Goal: Check status: Check status

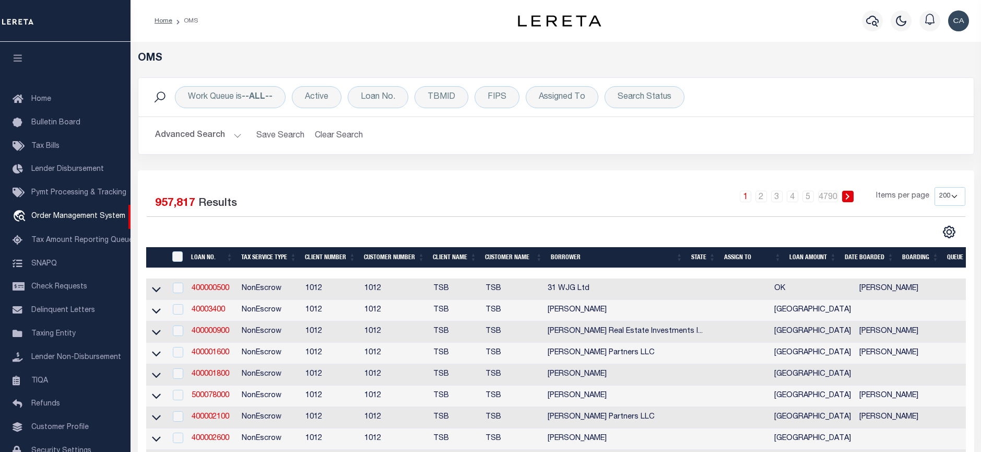
select select "200"
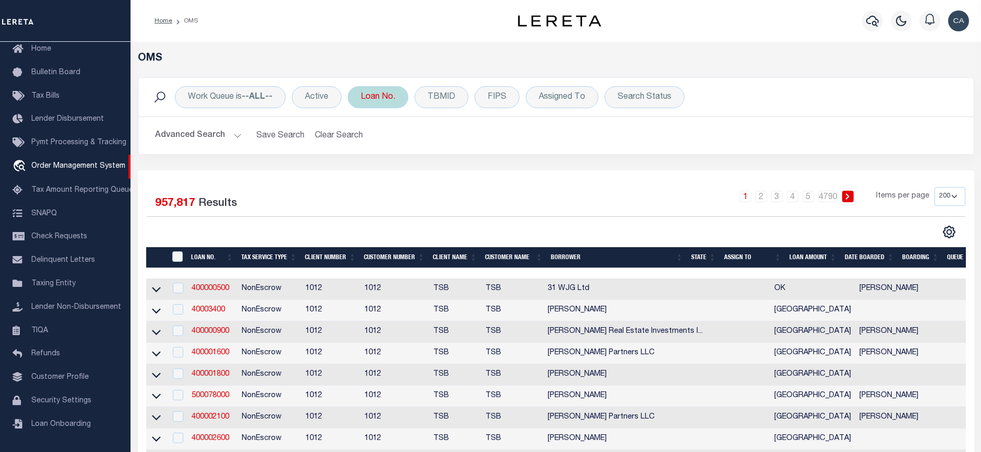
click at [388, 86] on div "Loan No. Is Contains Cancel Apply" at bounding box center [378, 97] width 61 height 22
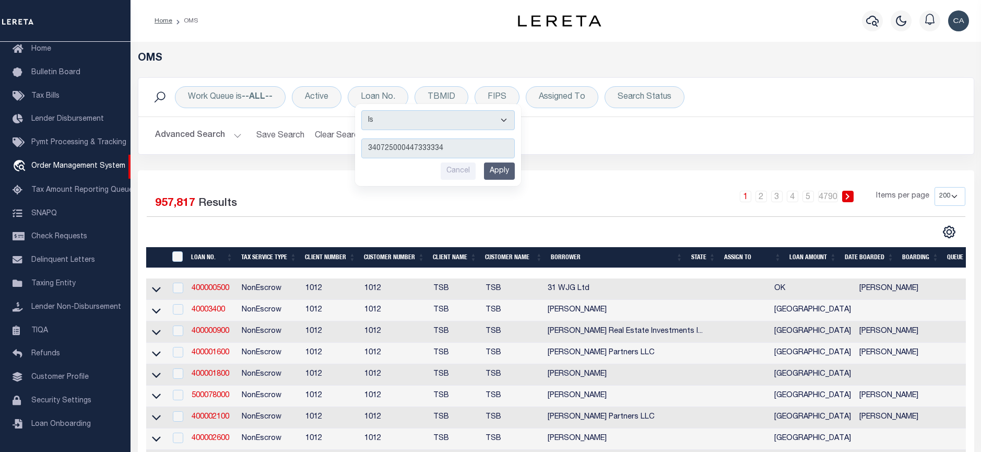
type input "340725000447333334"
click at [506, 172] on input "Apply" at bounding box center [499, 170] width 31 height 17
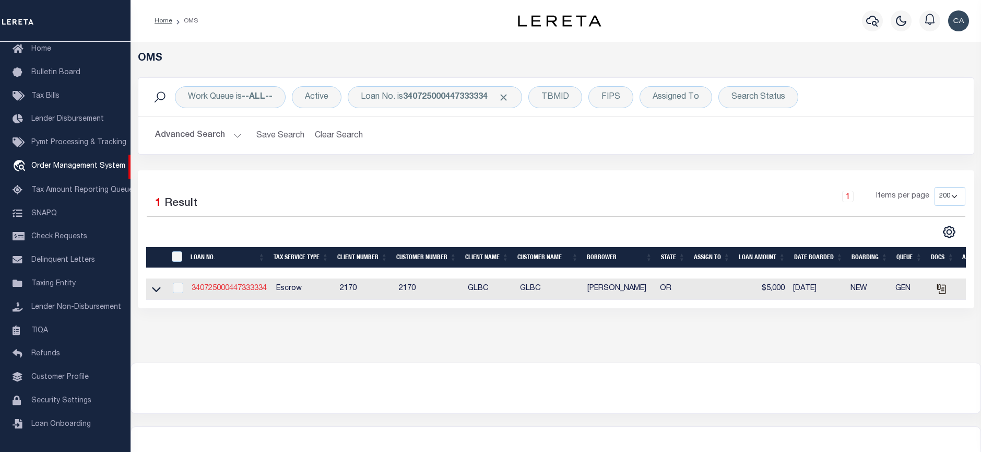
click at [257, 289] on link "340725000447333334" at bounding box center [229, 288] width 75 height 7
type input "340725000447333334"
type input "[PERSON_NAME]"
select select
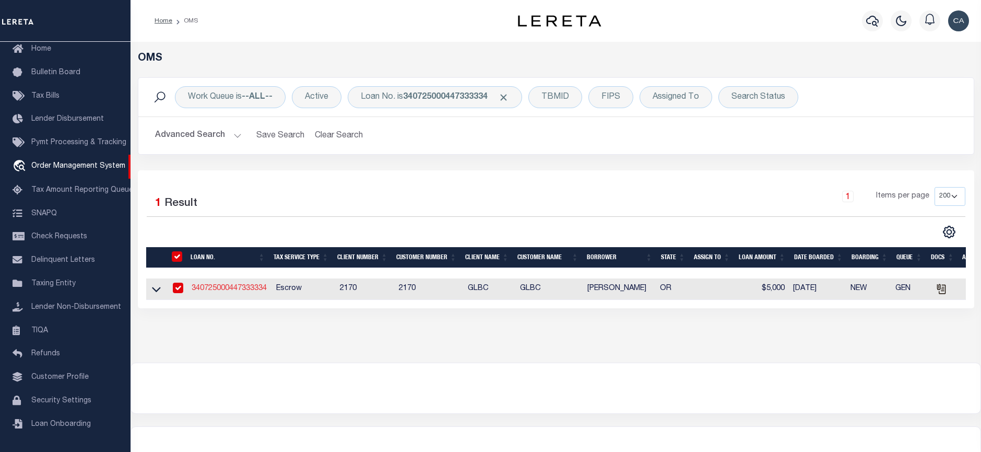
type input "[STREET_ADDRESS]"
type input "BEAVERTON OR 97005-2483"
type input "08/18/2025"
select select "10"
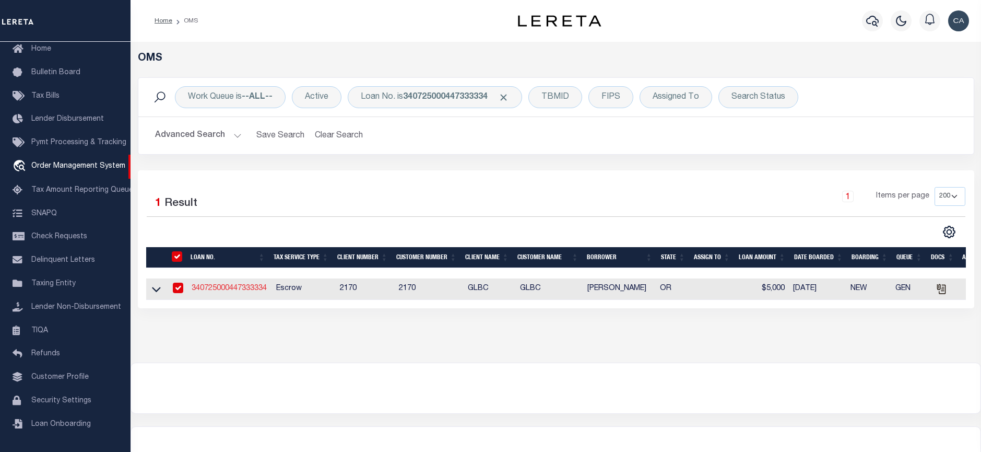
select select "Escrow"
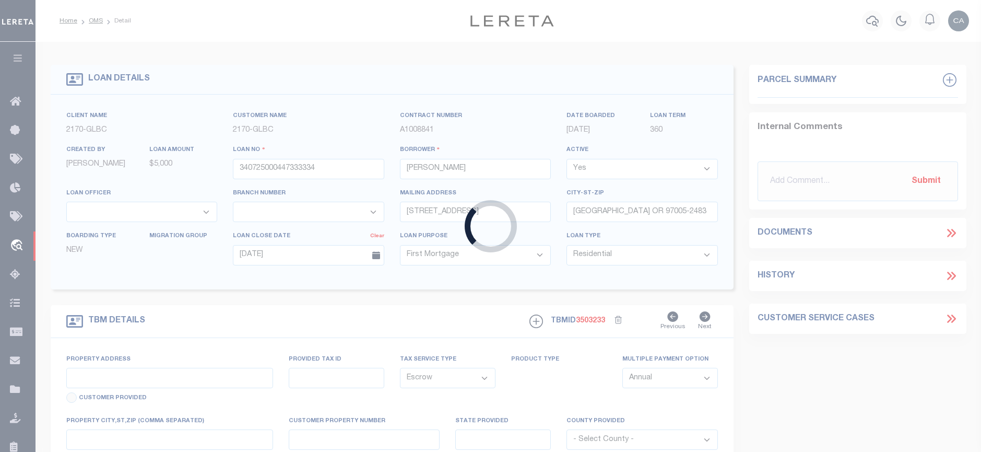
type input "[STREET_ADDRESS]"
type input "1"
type input "BEAVERTON OR 97005-2483"
type input "1302"
type input "OR"
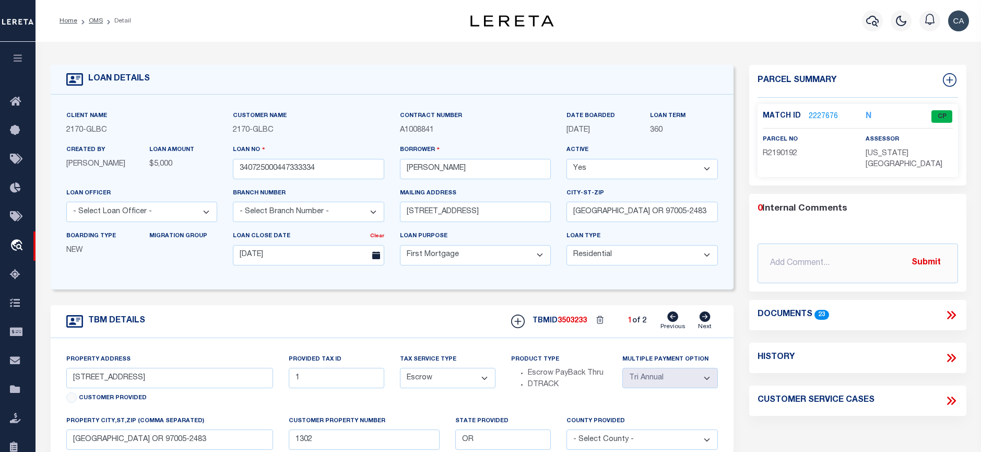
click at [434, 321] on div "TBM DETAILS TBMID 3503233 1 of 2 Next" at bounding box center [392, 321] width 683 height 33
click at [320, 140] on div "Customer Name 2170 - GLBC" at bounding box center [308, 127] width 167 height 34
click at [954, 308] on icon at bounding box center [952, 315] width 14 height 14
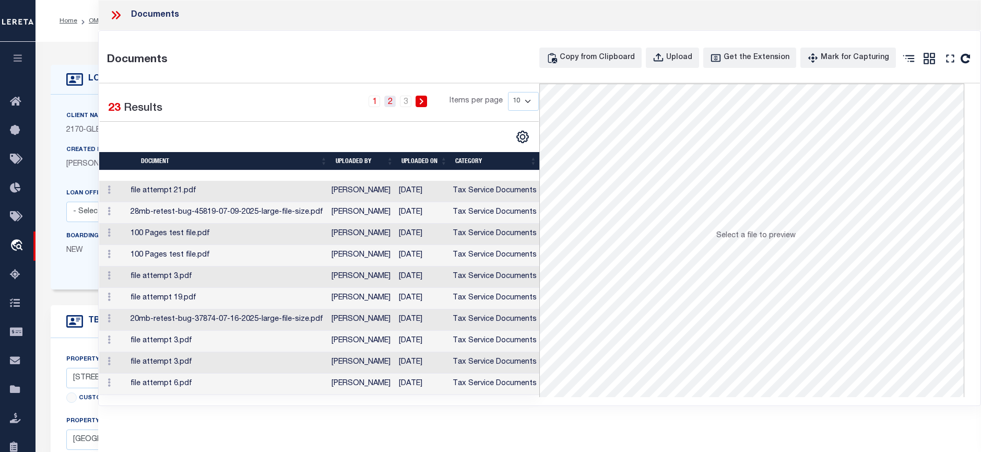
click at [388, 101] on link "2" at bounding box center [389, 101] width 11 height 11
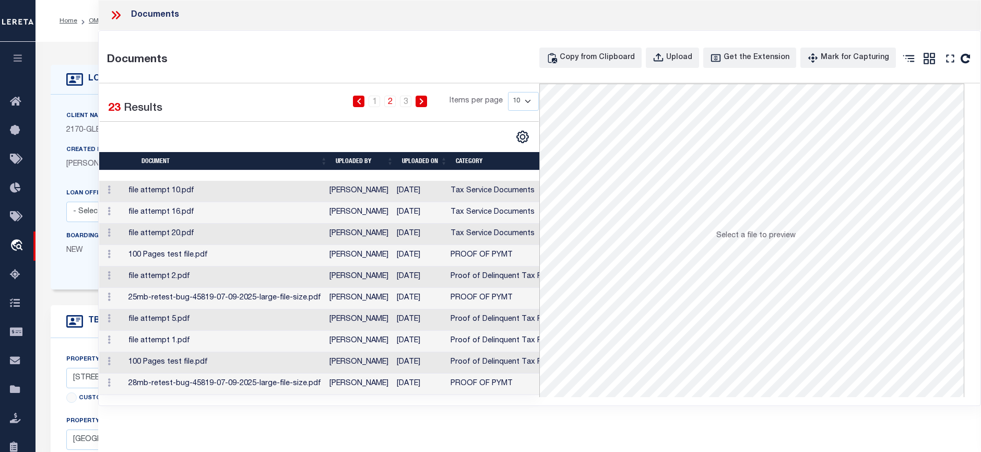
click at [521, 107] on select "10 25 50 100" at bounding box center [523, 101] width 31 height 19
select select "50"
click at [508, 92] on select "10 25 50 100" at bounding box center [523, 101] width 31 height 19
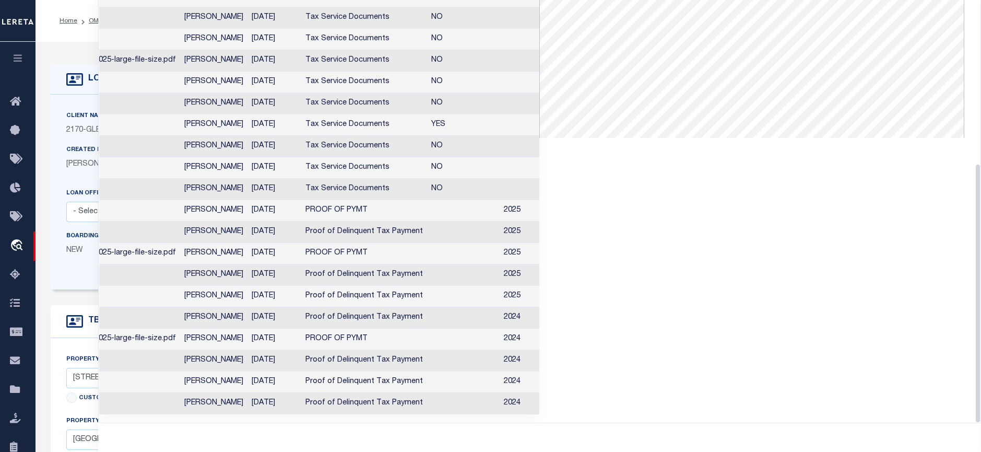
click at [107, 14] on td "file attempt 3.pdf" at bounding box center [79, 17] width 201 height 21
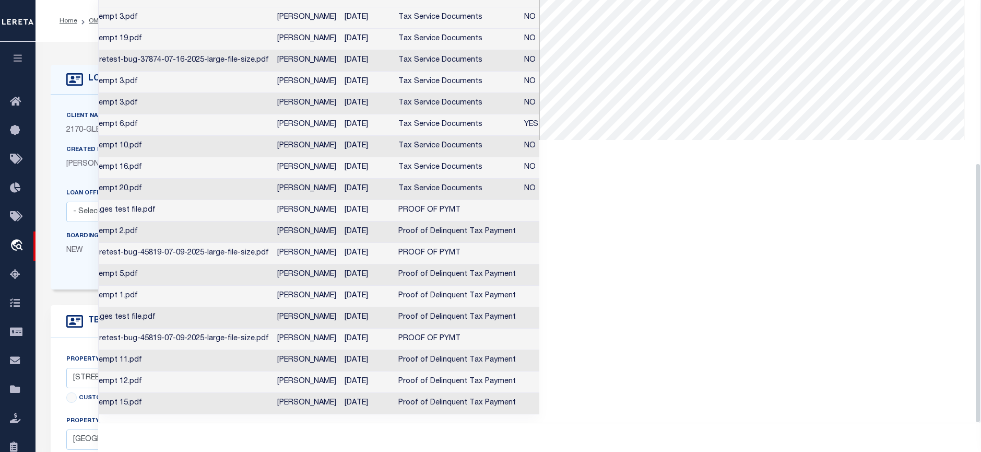
scroll to position [0, 104]
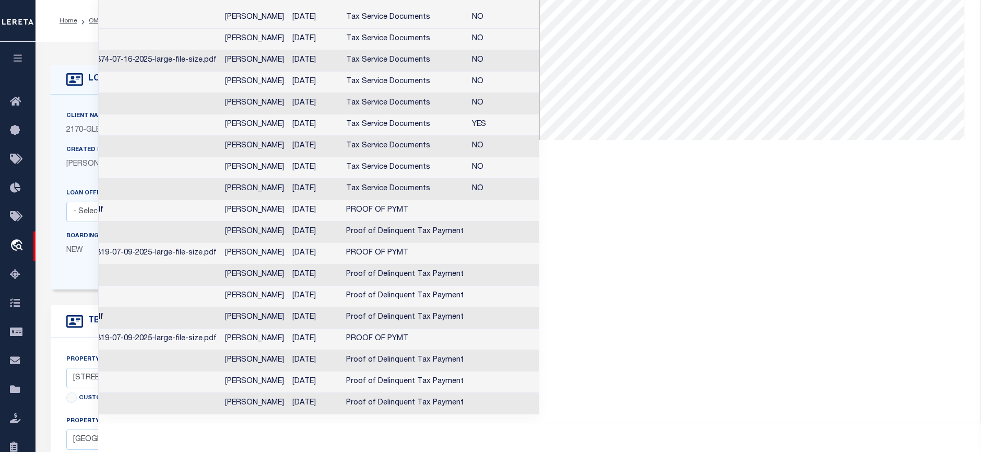
click at [597, 301] on div "Select a file to preview" at bounding box center [759, 121] width 441 height 588
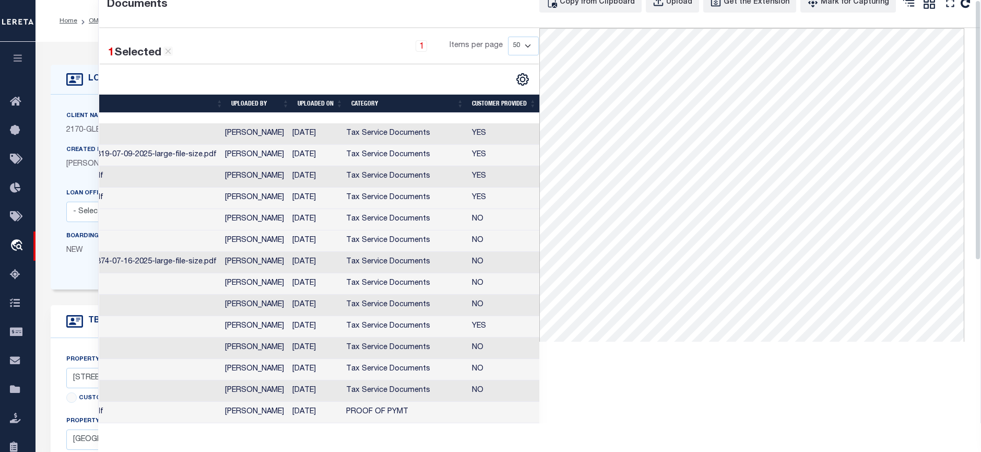
scroll to position [0, 0]
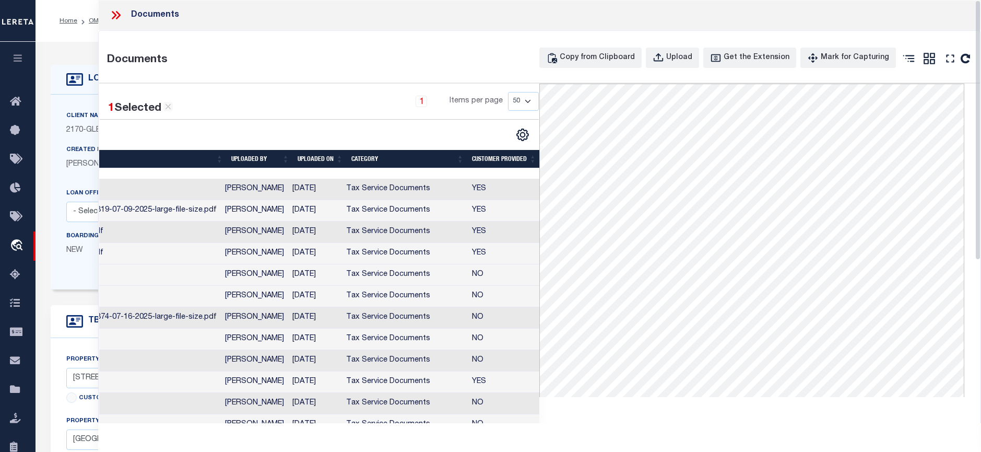
click at [108, 15] on div "Documents" at bounding box center [539, 15] width 883 height 30
click at [119, 16] on icon at bounding box center [118, 15] width 5 height 8
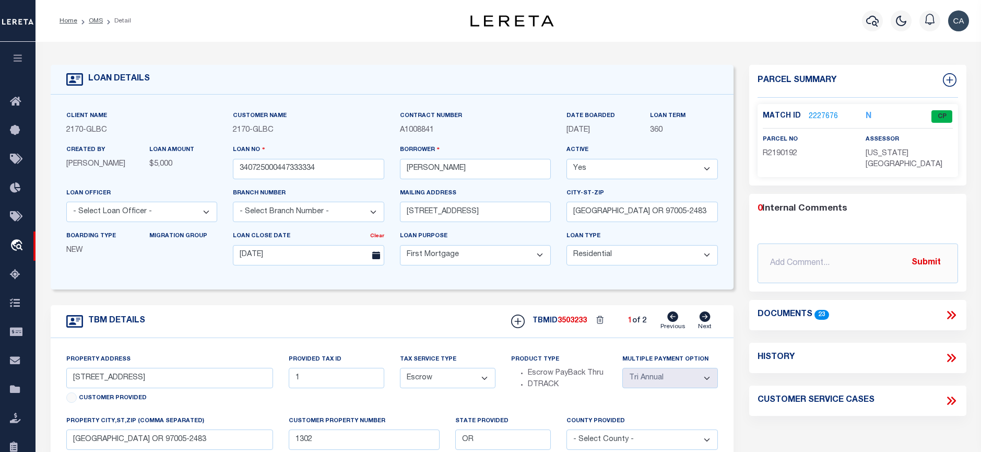
click at [818, 113] on link "2227676" at bounding box center [823, 116] width 29 height 11
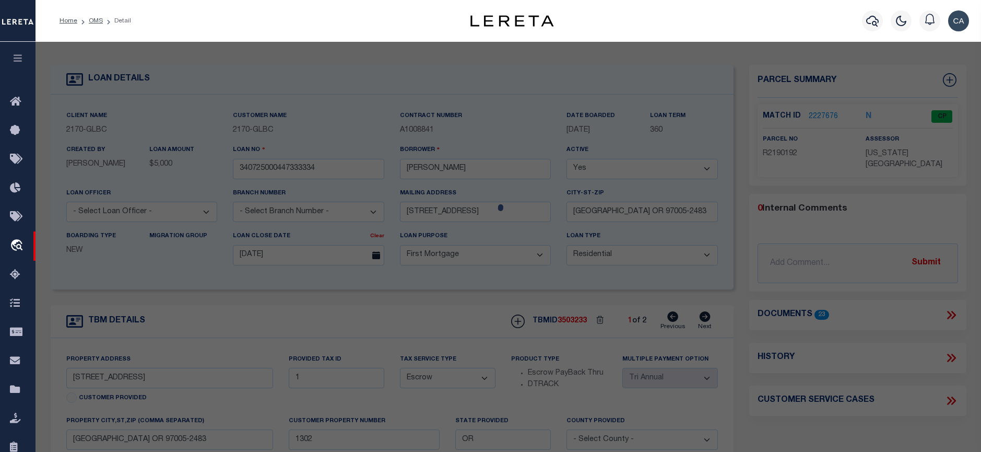
checkbox input "false"
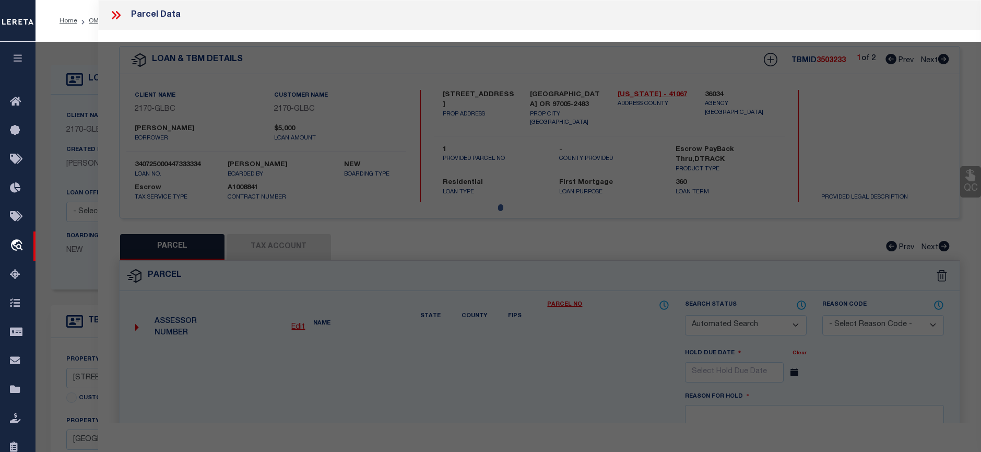
select select "CP"
type input "TE,[PERSON_NAME]"
select select "ATL"
select select "ADD"
type input "[STREET_ADDRESS]"
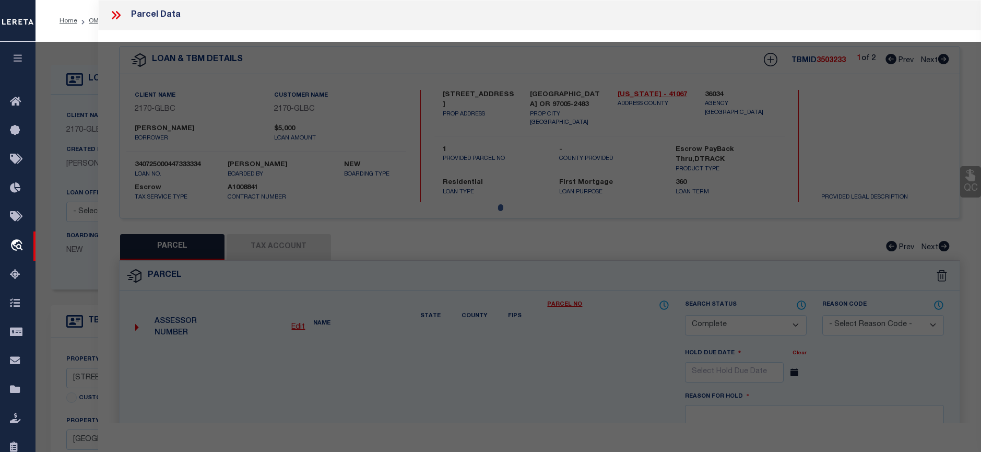
checkbox input "false"
type input "BEAVERTON, OR 97005"
type textarea "LOFTS AT 45 CENTRAL CONDO SUPP NO. 5: [STREET_ADDRESS]"
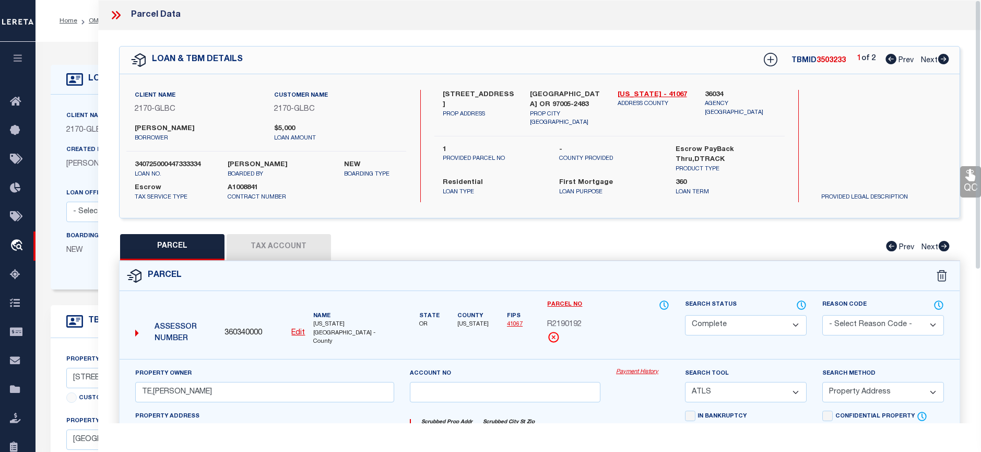
click at [633, 368] on link "Payment History" at bounding box center [642, 372] width 53 height 9
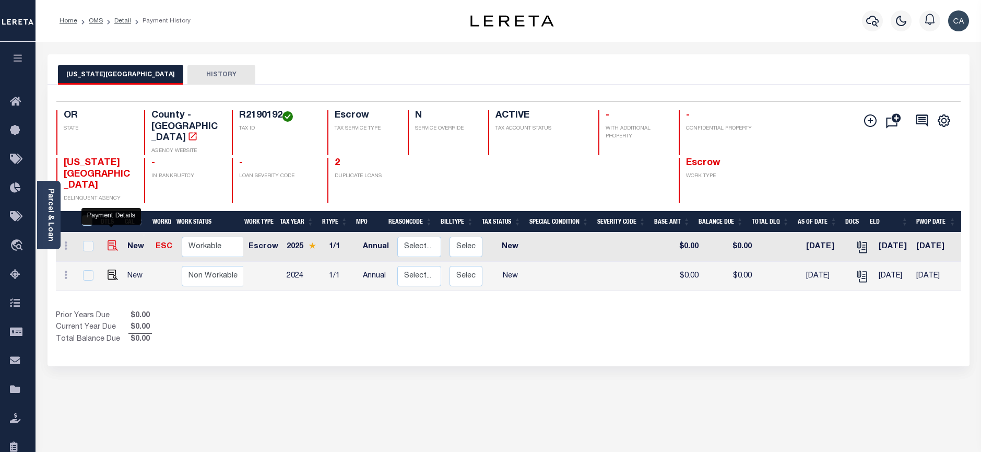
click at [113, 240] on img "" at bounding box center [113, 245] width 10 height 10
checkbox input "true"
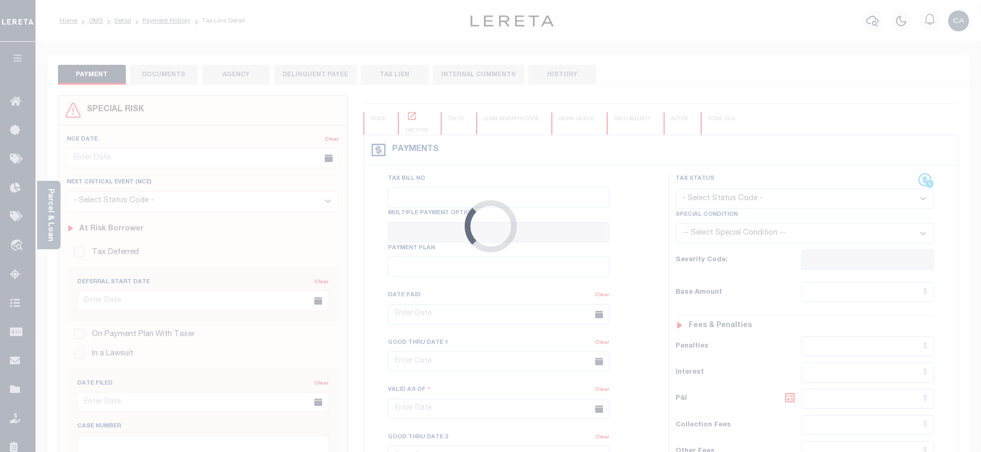
checkbox input "false"
type input "Annual"
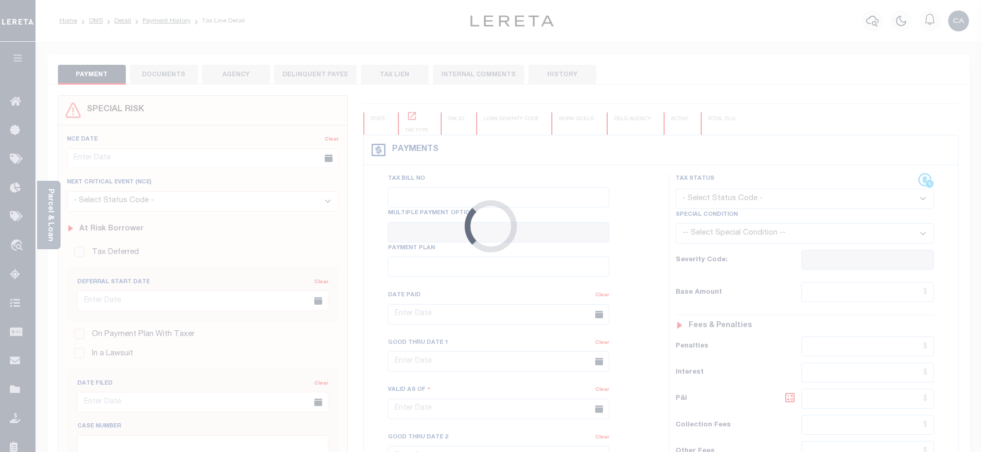
type input "[DATE]"
select select "NW2"
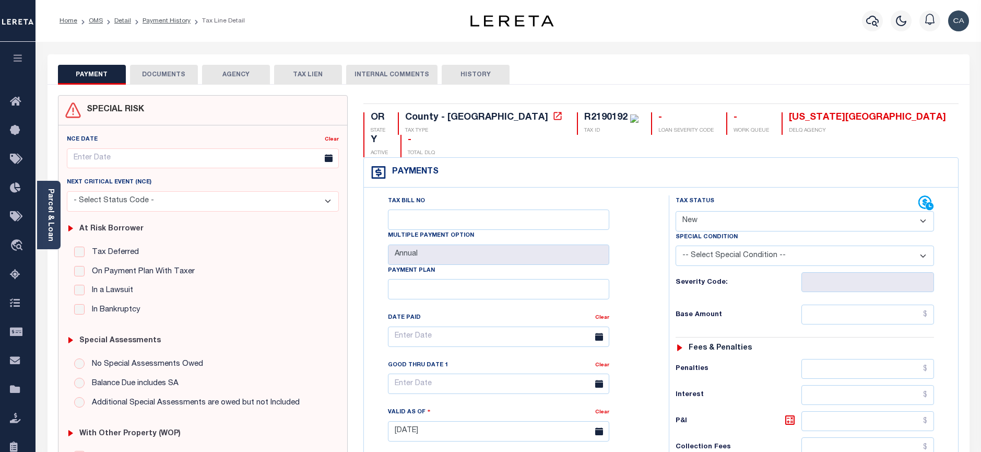
click at [675, 56] on div "PAYMENT DOCUMENTS AGENCY DELINQUENT PAYEE TAX LIEN" at bounding box center [509, 69] width 922 height 30
click at [852, 49] on div "Parcel & Loan Tax Bill Details R2190192 TAX ID AGENCY 2025/2026 TAX YEAR [DATE]" at bounding box center [509, 416] width 938 height 748
